Goal: Find specific page/section: Find specific page/section

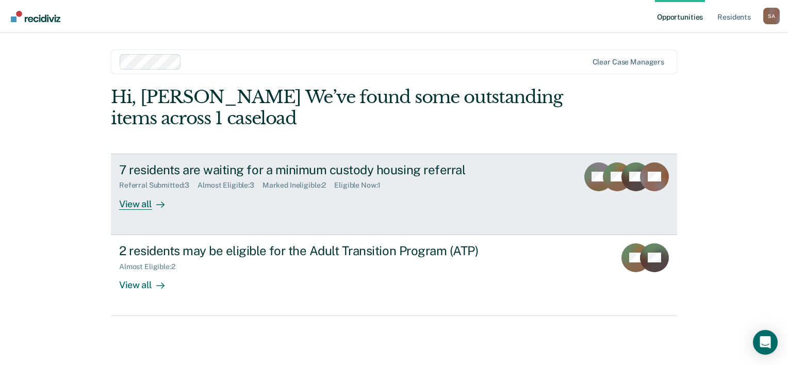
click at [174, 190] on div "View all" at bounding box center [148, 200] width 58 height 20
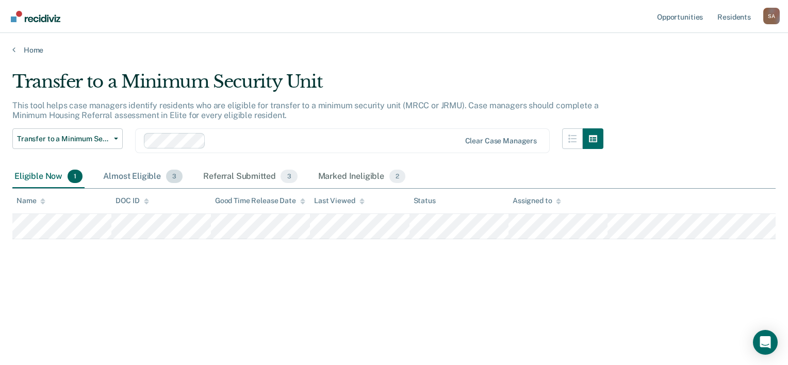
click at [145, 175] on div "Almost Eligible 3" at bounding box center [143, 177] width 84 height 23
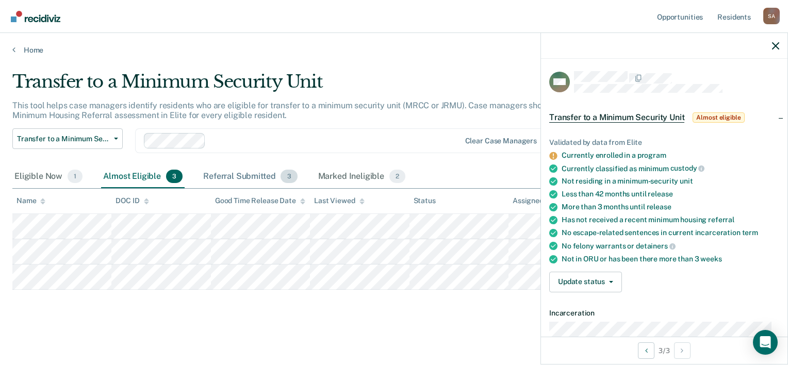
click at [240, 176] on div "Referral Submitted 3" at bounding box center [250, 177] width 98 height 23
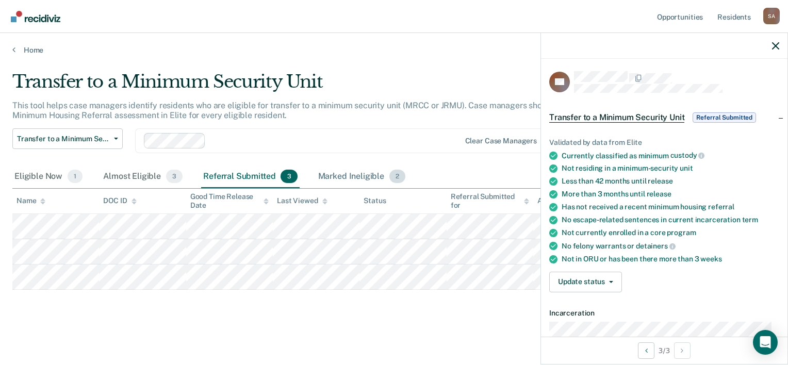
click at [354, 177] on div "Marked Ineligible 2" at bounding box center [362, 177] width 92 height 23
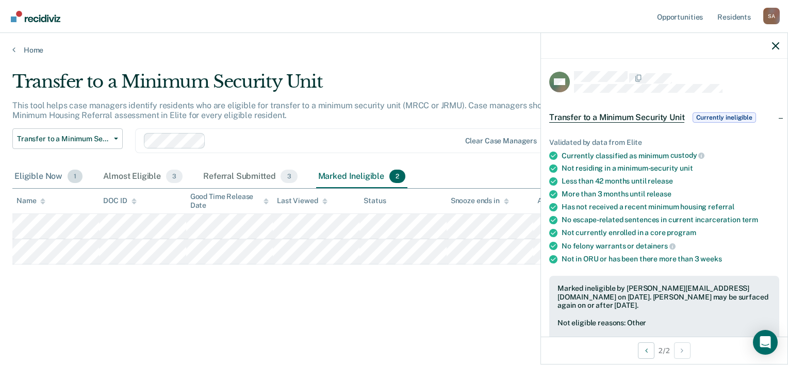
click at [44, 172] on div "Eligible Now 1" at bounding box center [48, 177] width 72 height 23
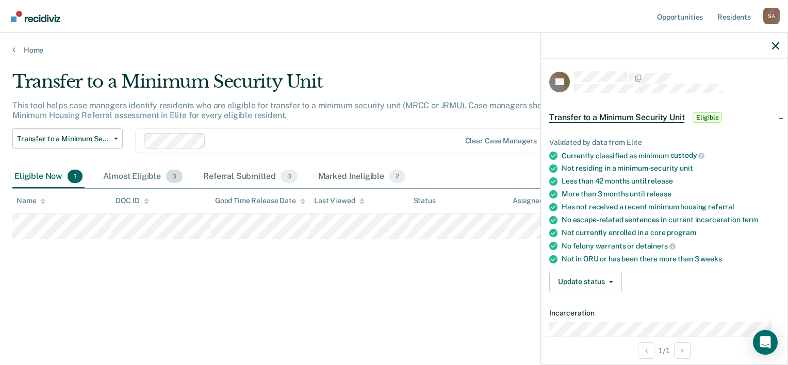
click at [152, 175] on div "Almost Eligible 3" at bounding box center [143, 177] width 84 height 23
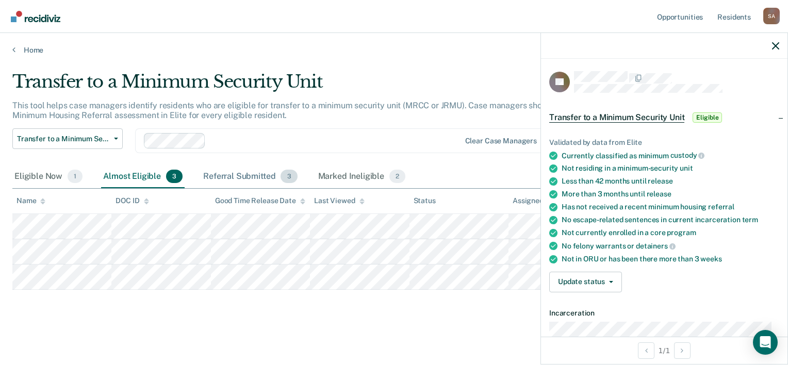
click at [242, 170] on div "Referral Submitted 3" at bounding box center [250, 177] width 98 height 23
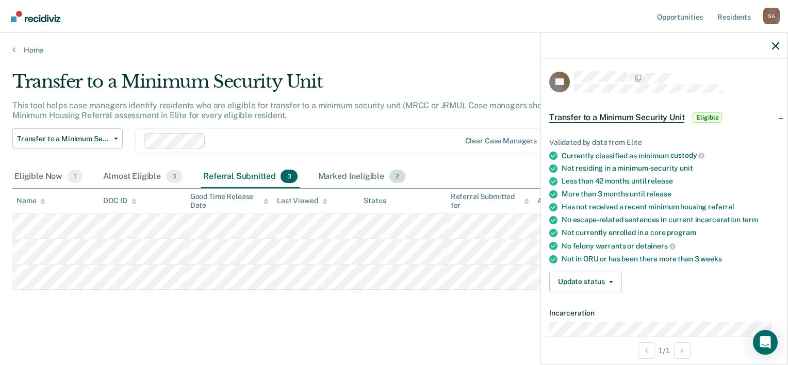
click at [351, 178] on div "Marked Ineligible 2" at bounding box center [362, 177] width 92 height 23
